Goal: Check status: Check status

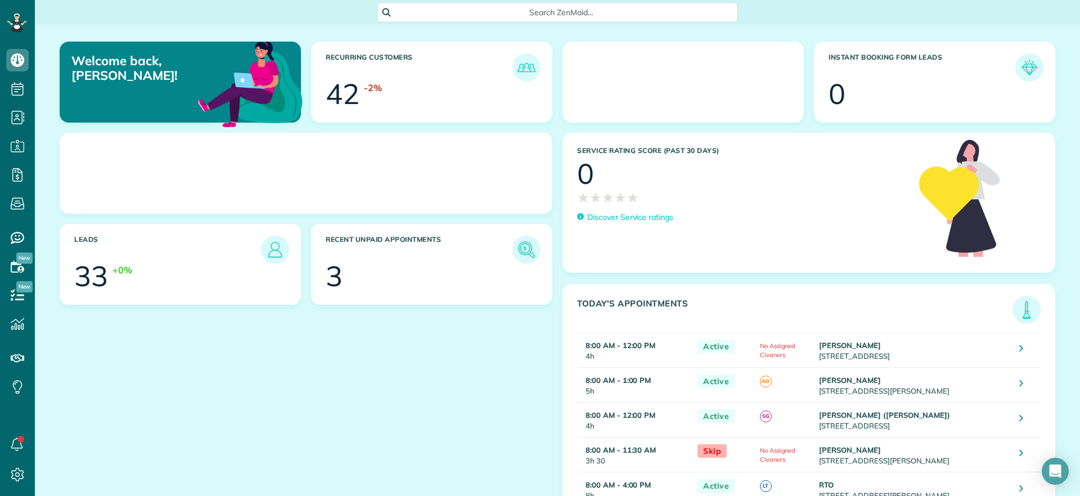
scroll to position [5, 5]
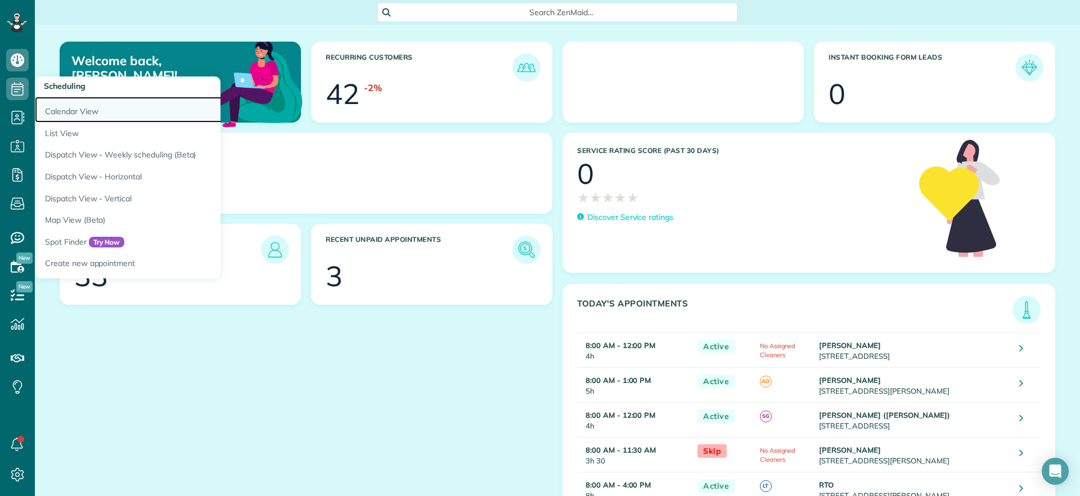
click at [65, 108] on link "Calendar View" at bounding box center [175, 110] width 281 height 26
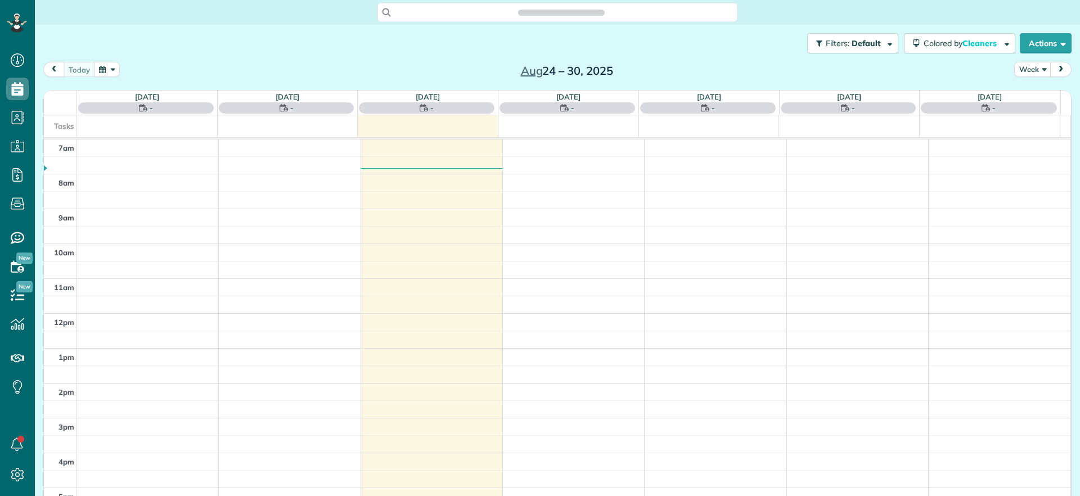
scroll to position [5, 5]
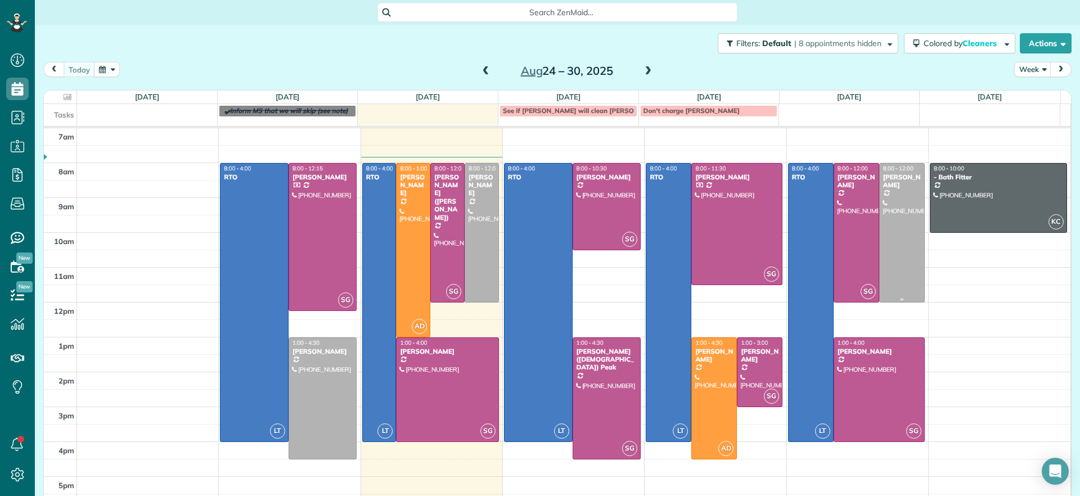
click at [888, 265] on div at bounding box center [902, 233] width 44 height 138
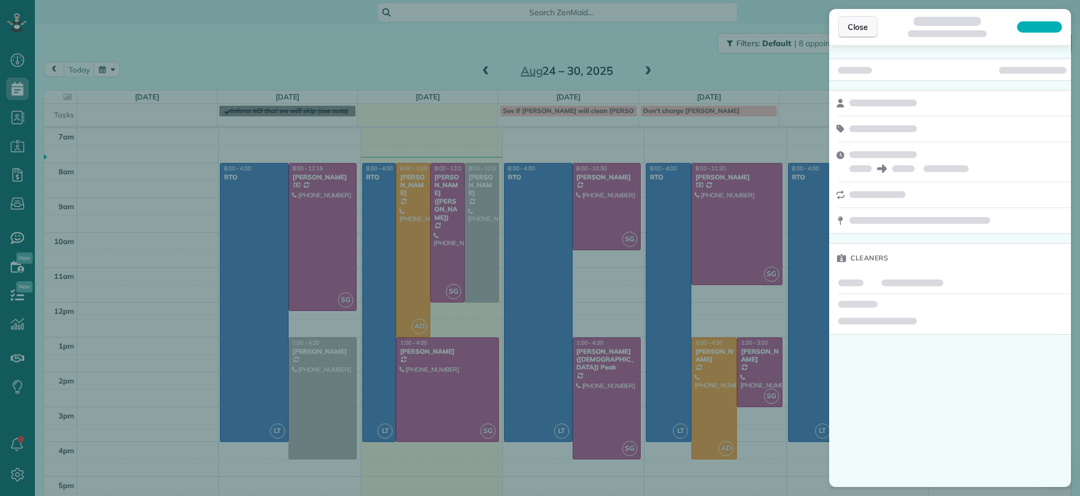
drag, startPoint x: 876, startPoint y: 24, endPoint x: 866, endPoint y: 69, distance: 45.5
click at [875, 26] on button "Close" at bounding box center [857, 26] width 39 height 21
